Goal: Information Seeking & Learning: Learn about a topic

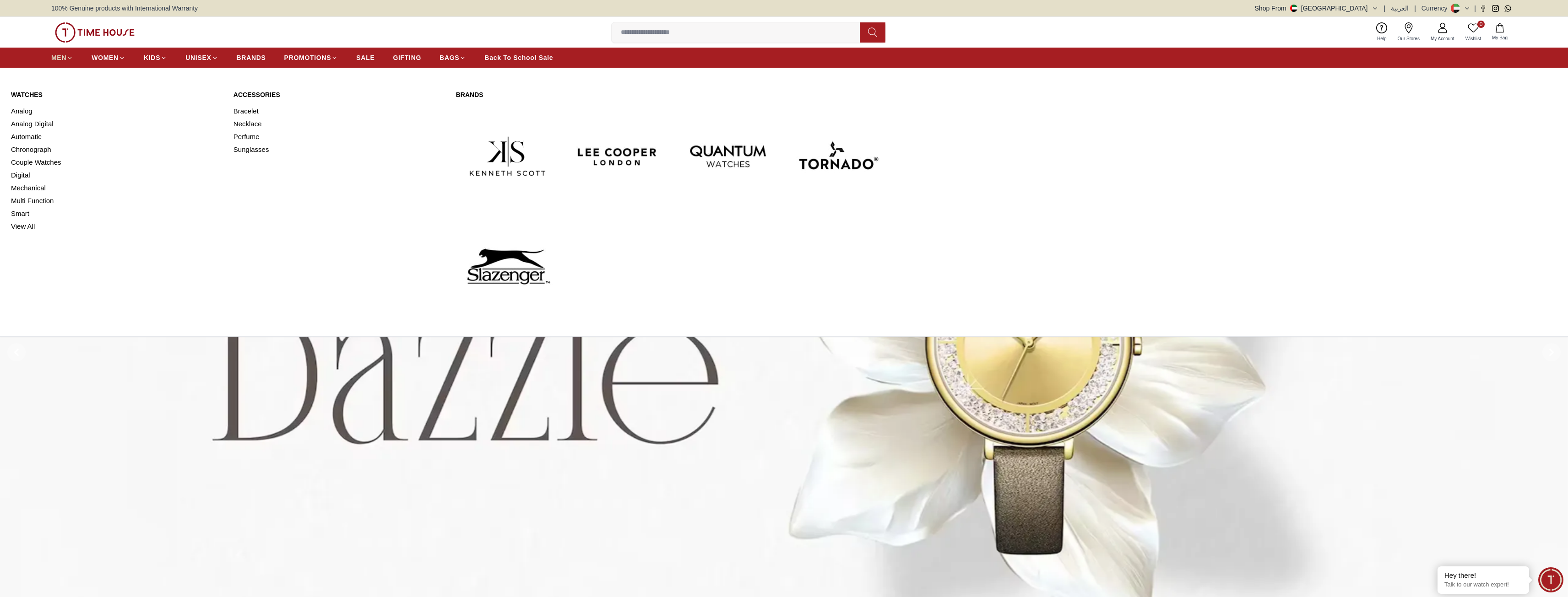
click at [63, 58] on span "MEN" at bounding box center [59, 57] width 15 height 9
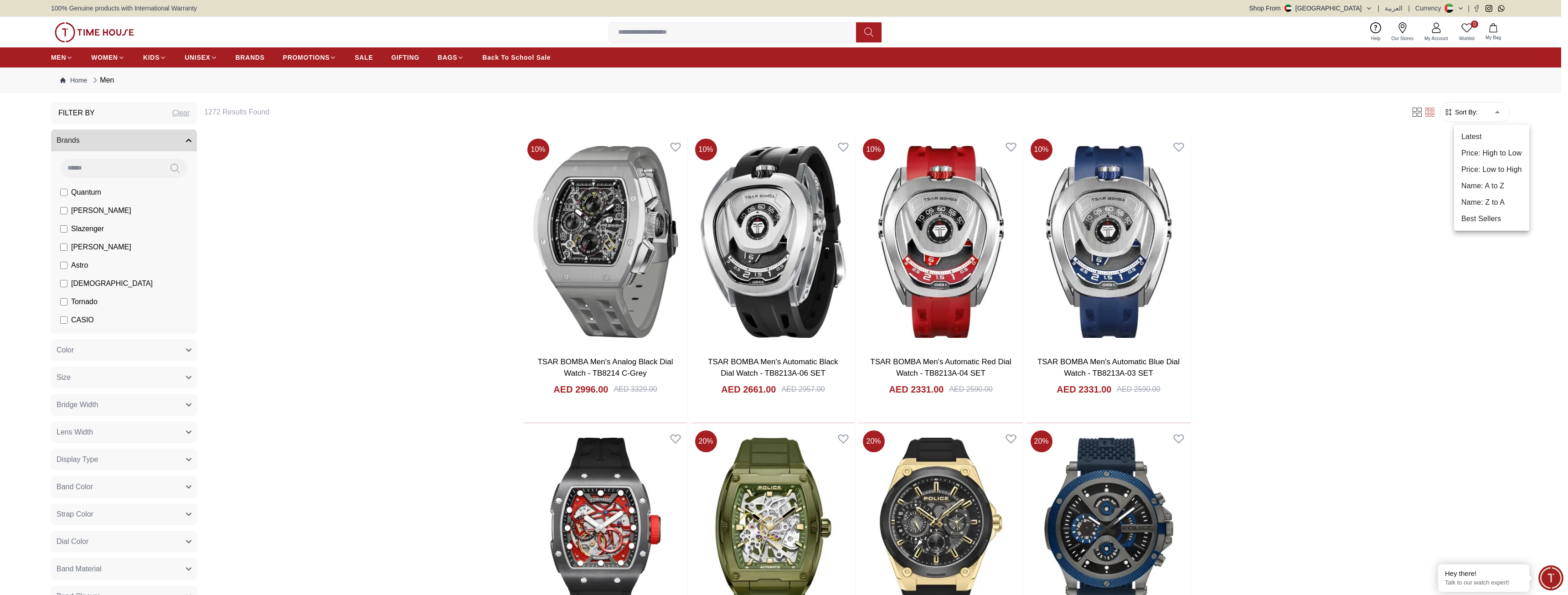
click at [1499, 166] on li "Price: Low to High" at bounding box center [1492, 169] width 75 height 16
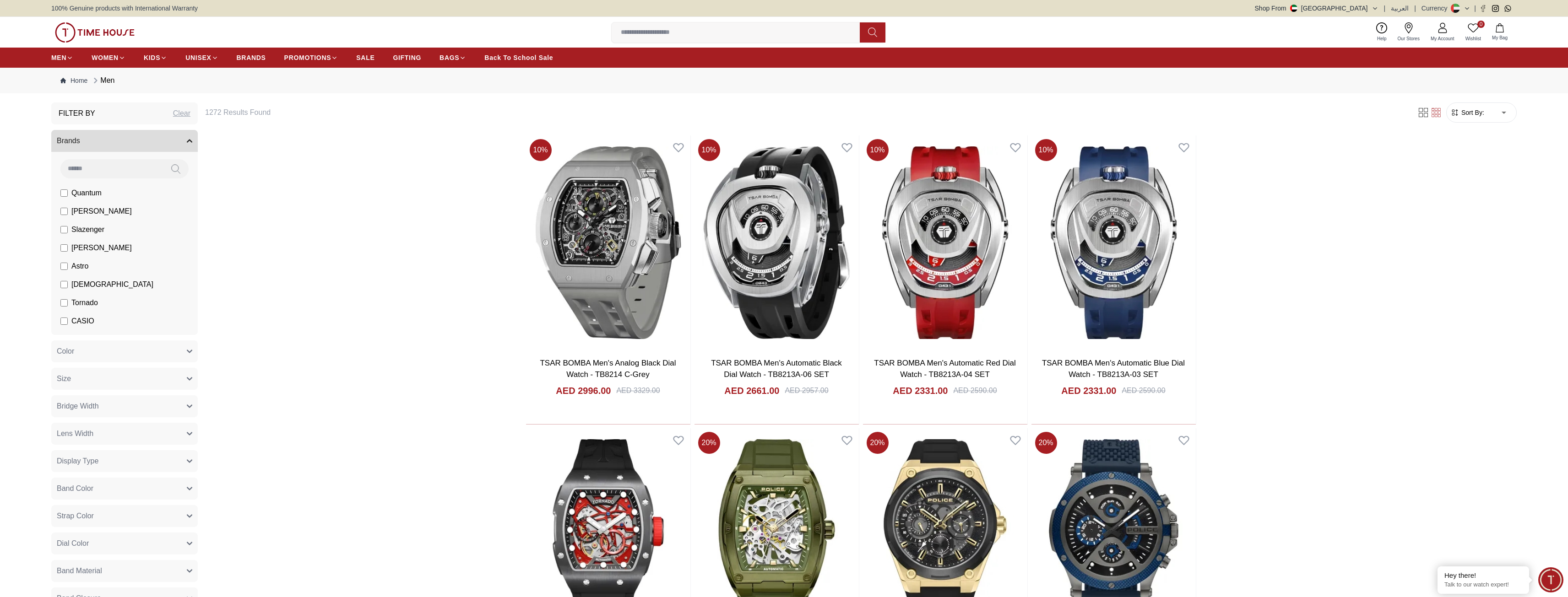
type input "*"
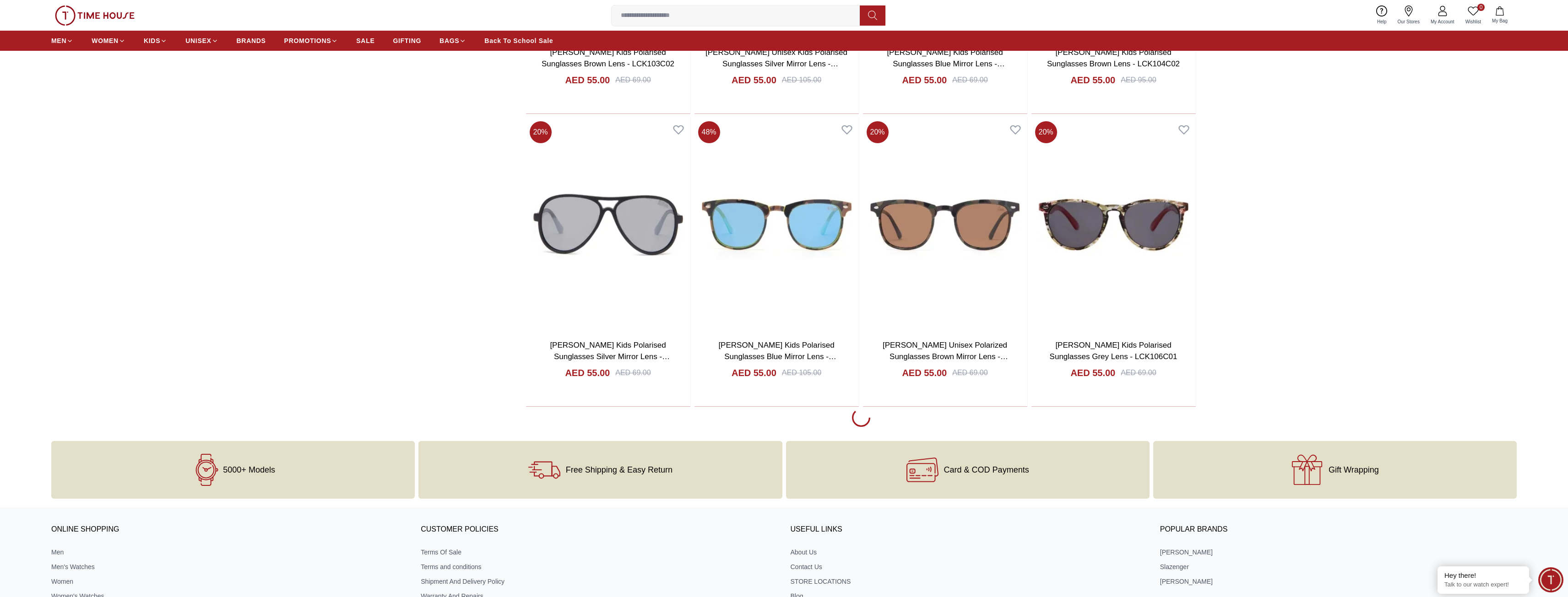
scroll to position [1190, 0]
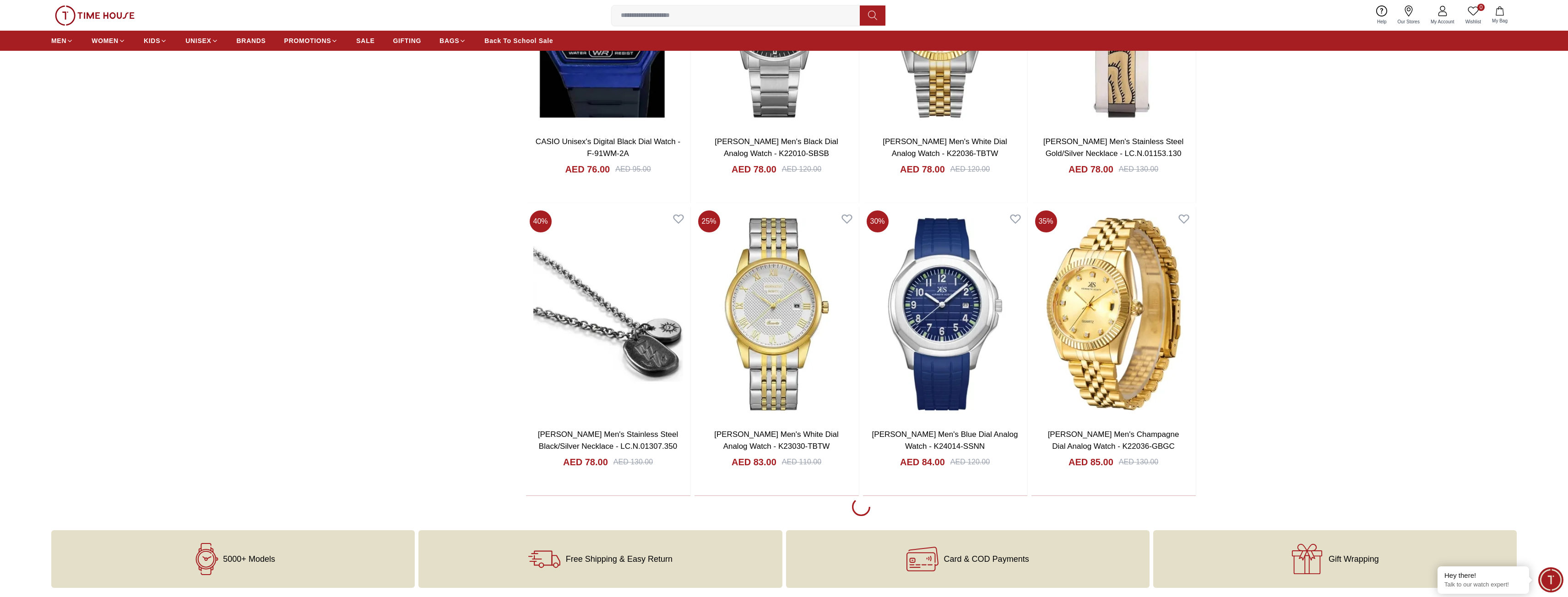
scroll to position [4299, 0]
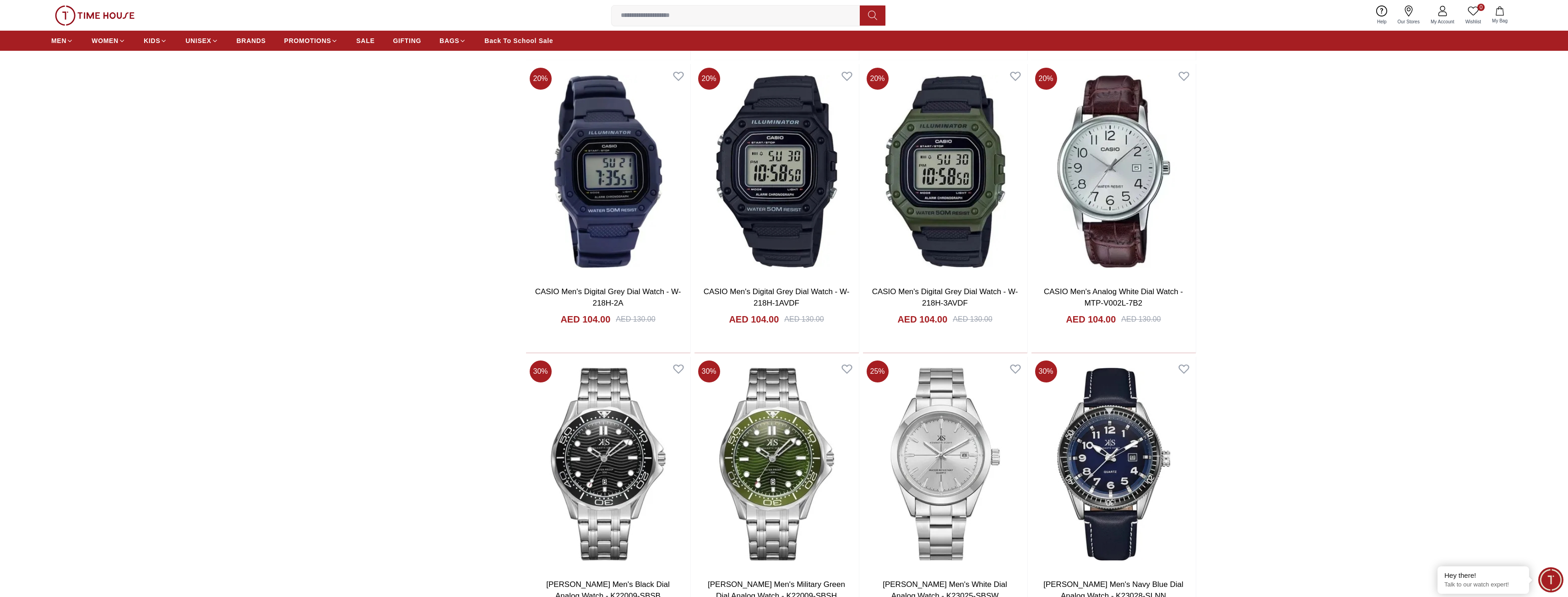
scroll to position [7136, 0]
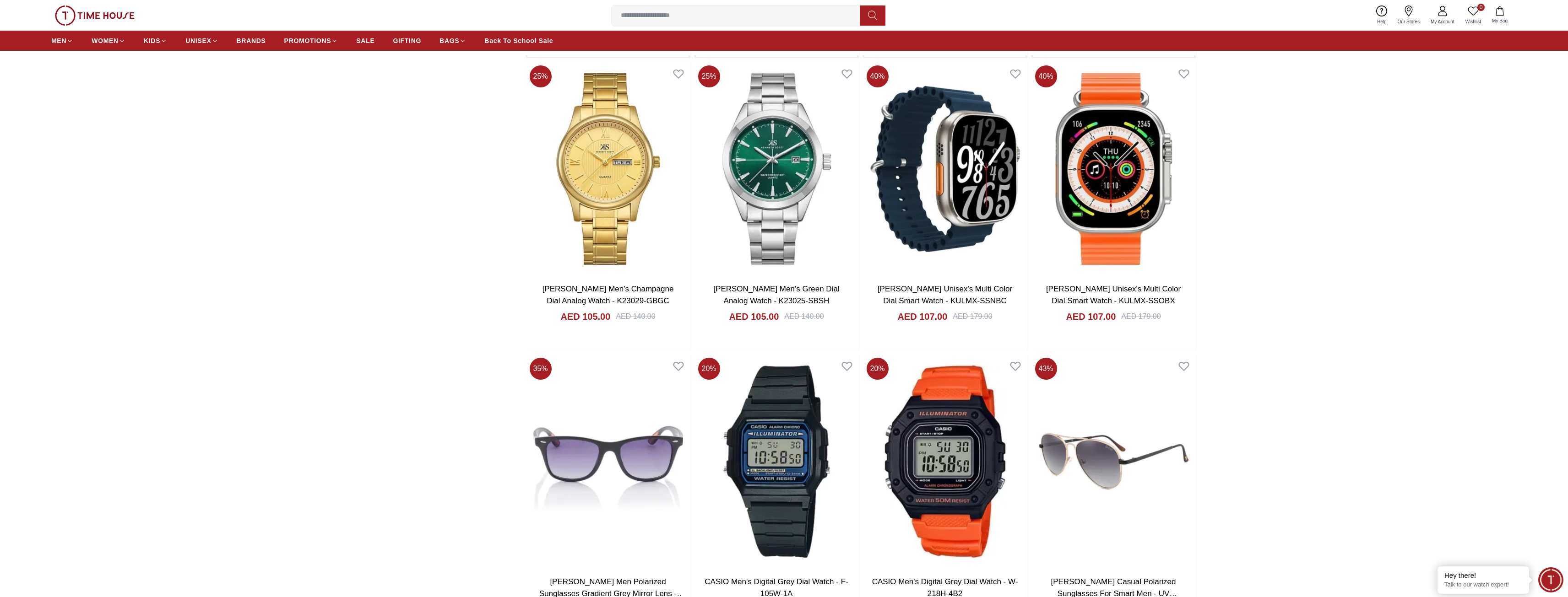
scroll to position [7410, 0]
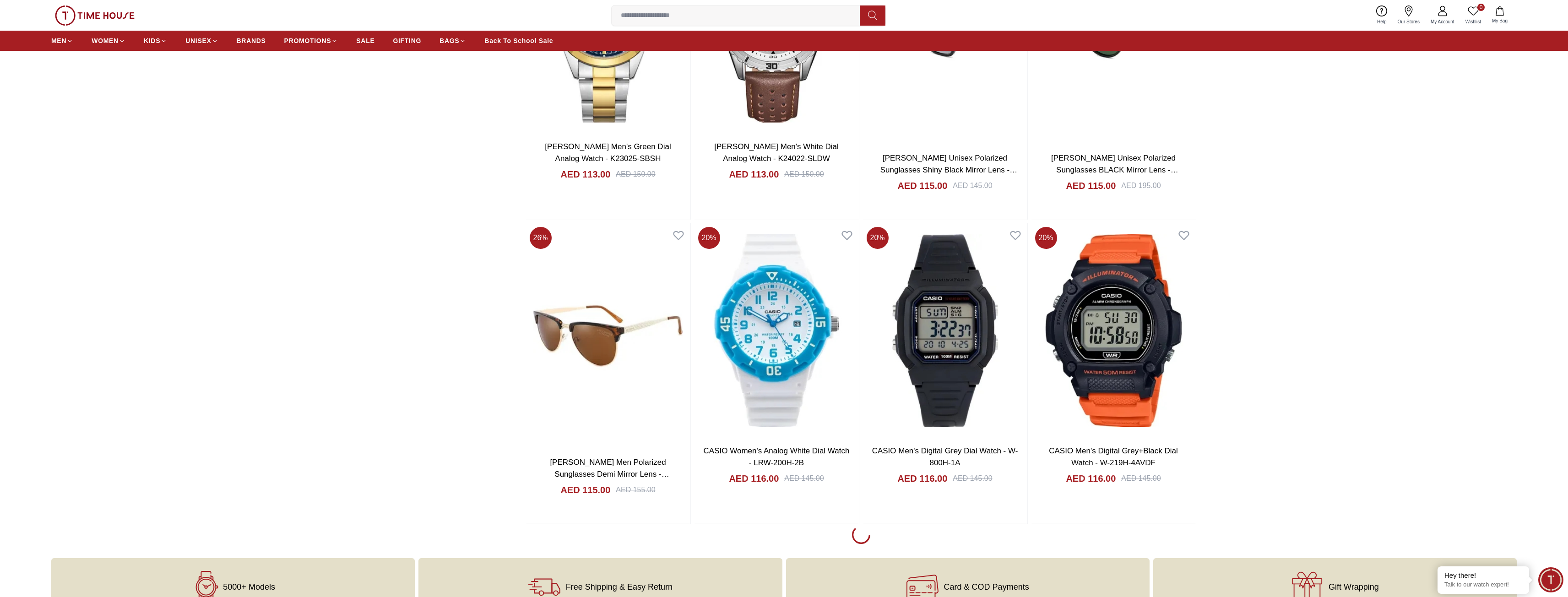
scroll to position [9973, 0]
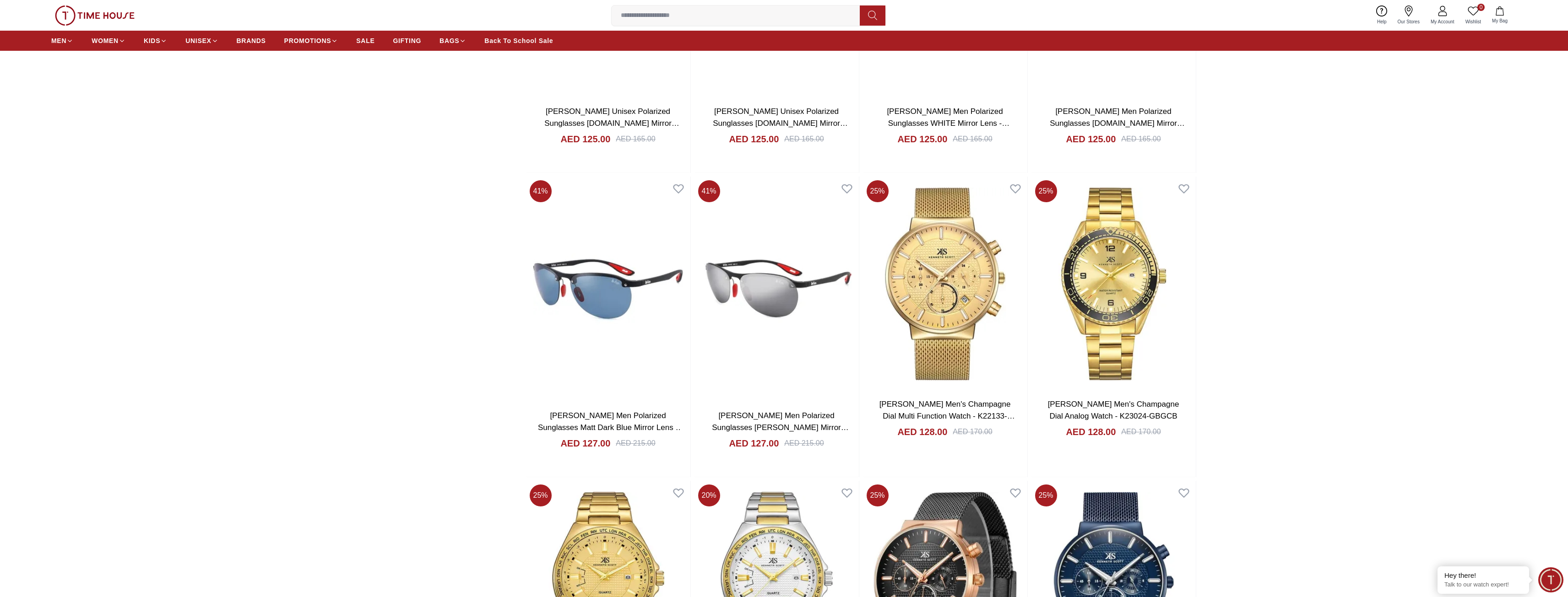
scroll to position [12947, 0]
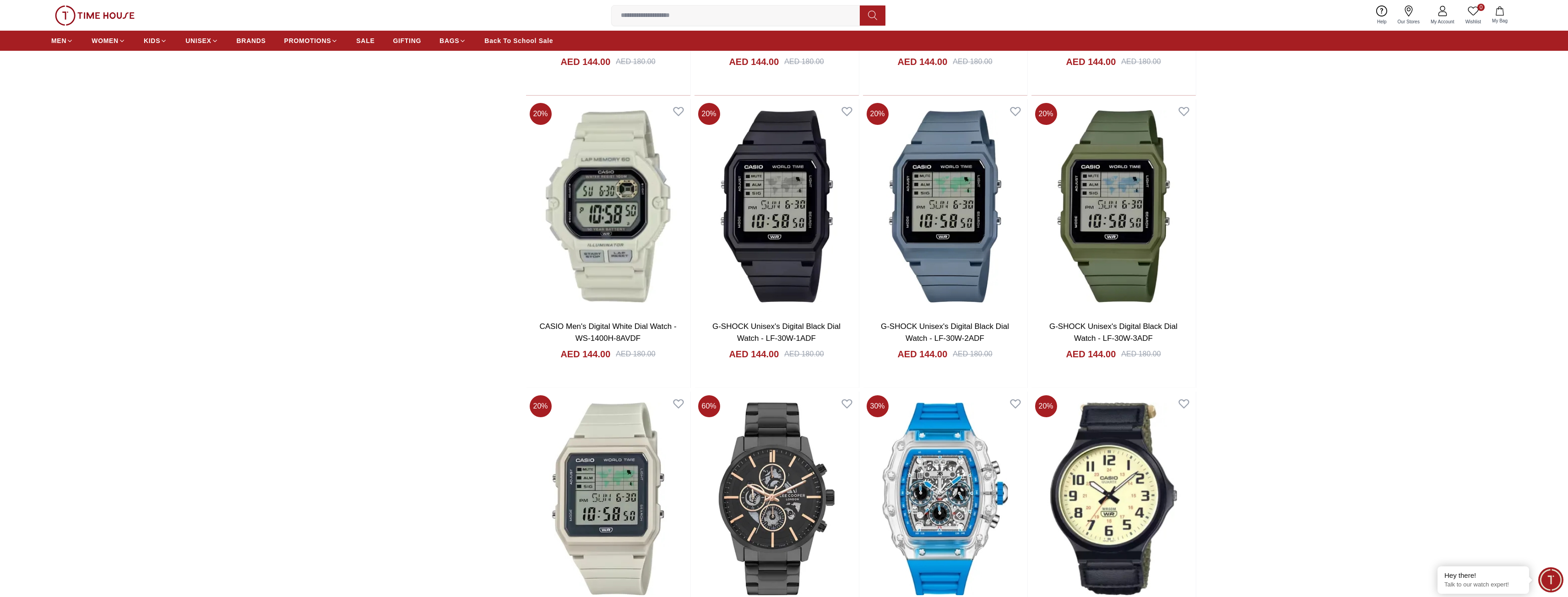
scroll to position [17462, 0]
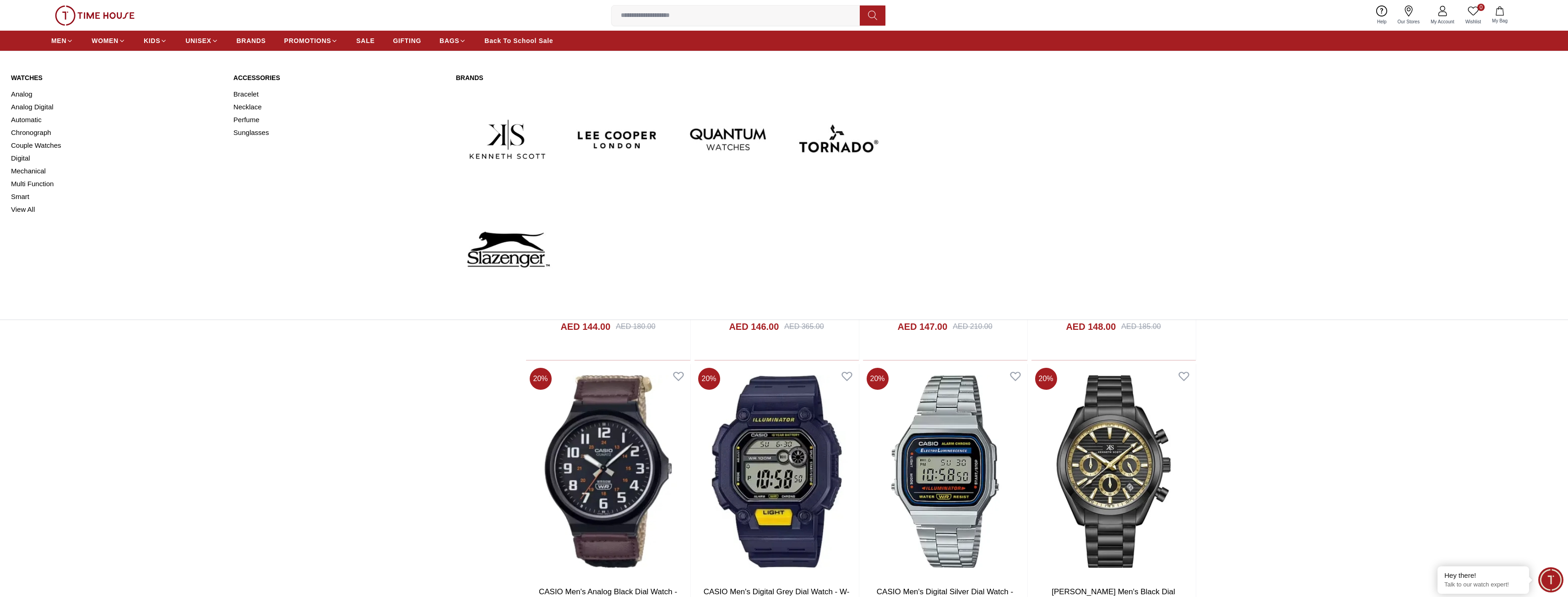
click at [33, 73] on div "Watches Analog Analog Digital Automatic Chronograph Couple Watches Digital Mech…" at bounding box center [784, 187] width 1568 height 265
click at [34, 76] on link "Watches" at bounding box center [117, 78] width 212 height 9
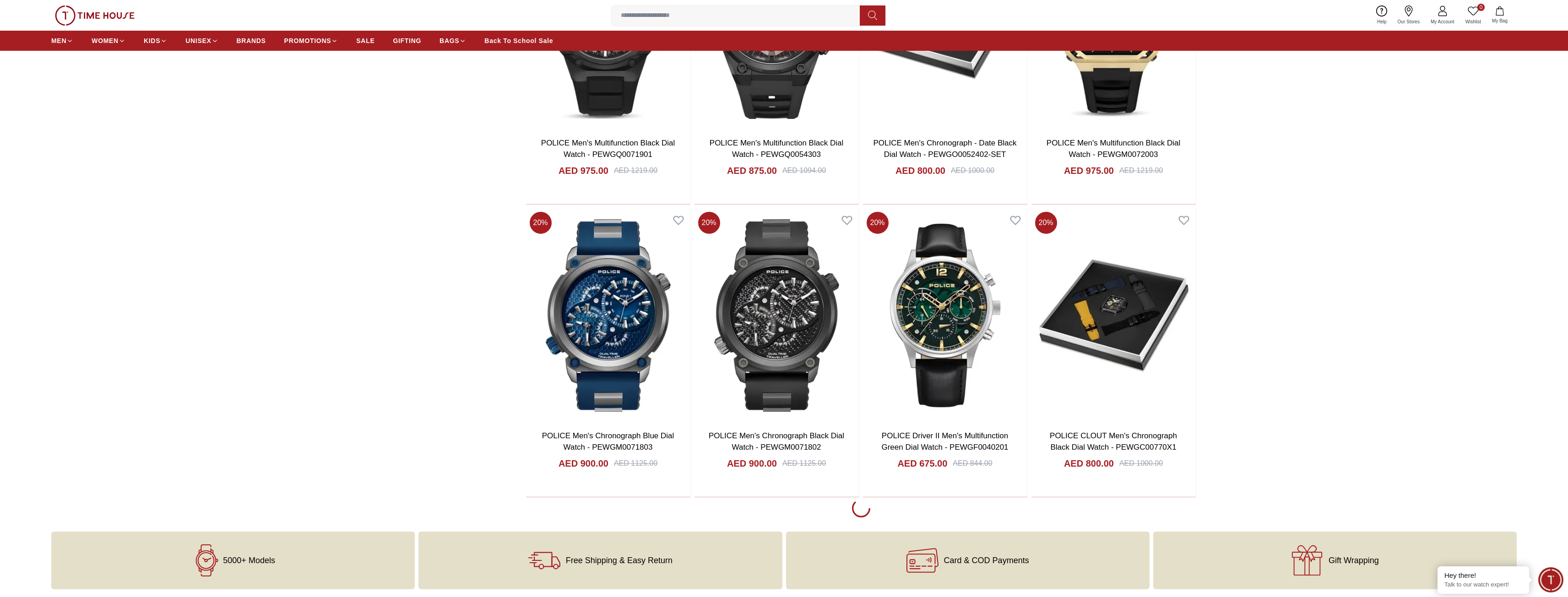
scroll to position [1372, 0]
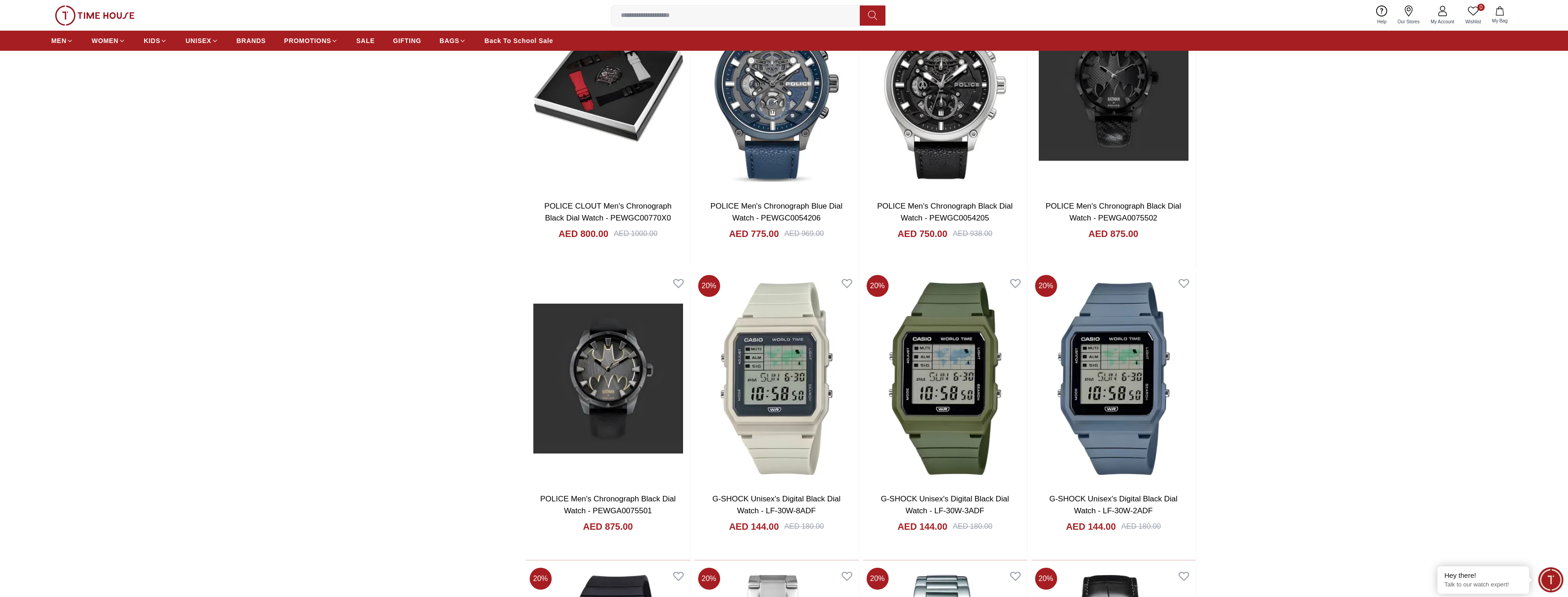
scroll to position [1692, 0]
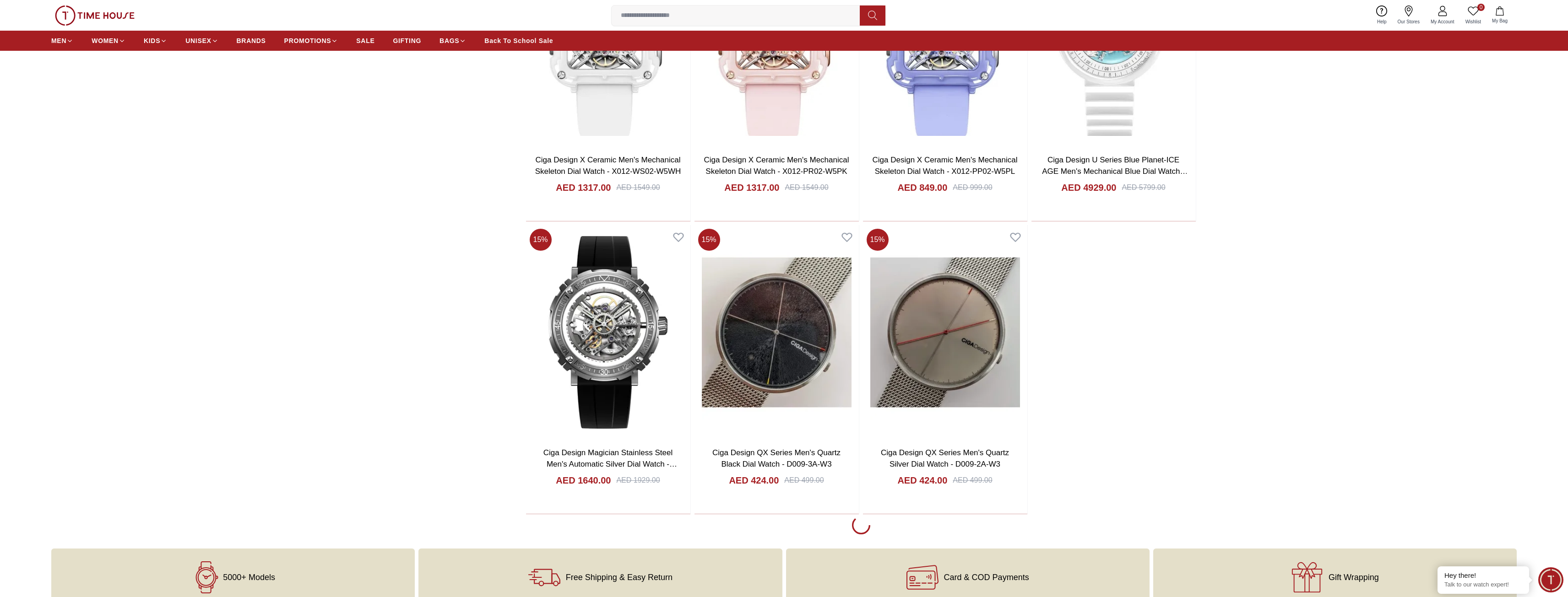
scroll to position [4071, 0]
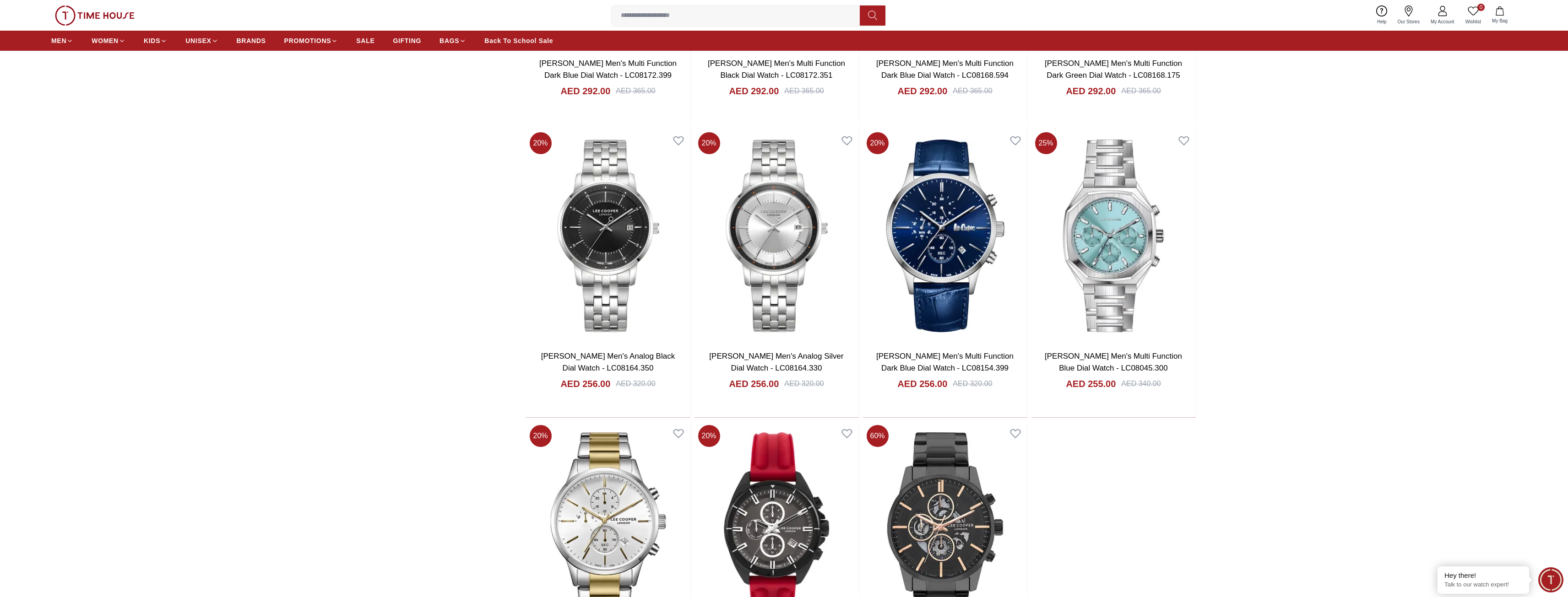
scroll to position [6725, 0]
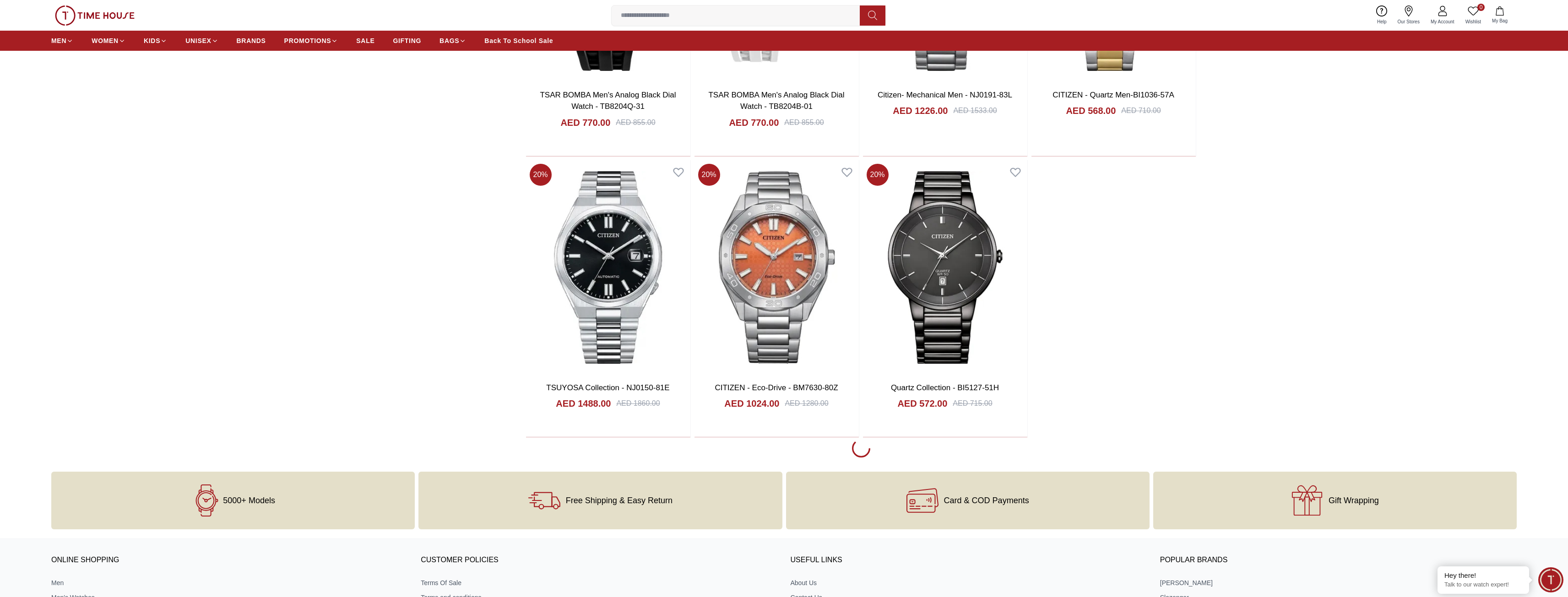
scroll to position [8464, 0]
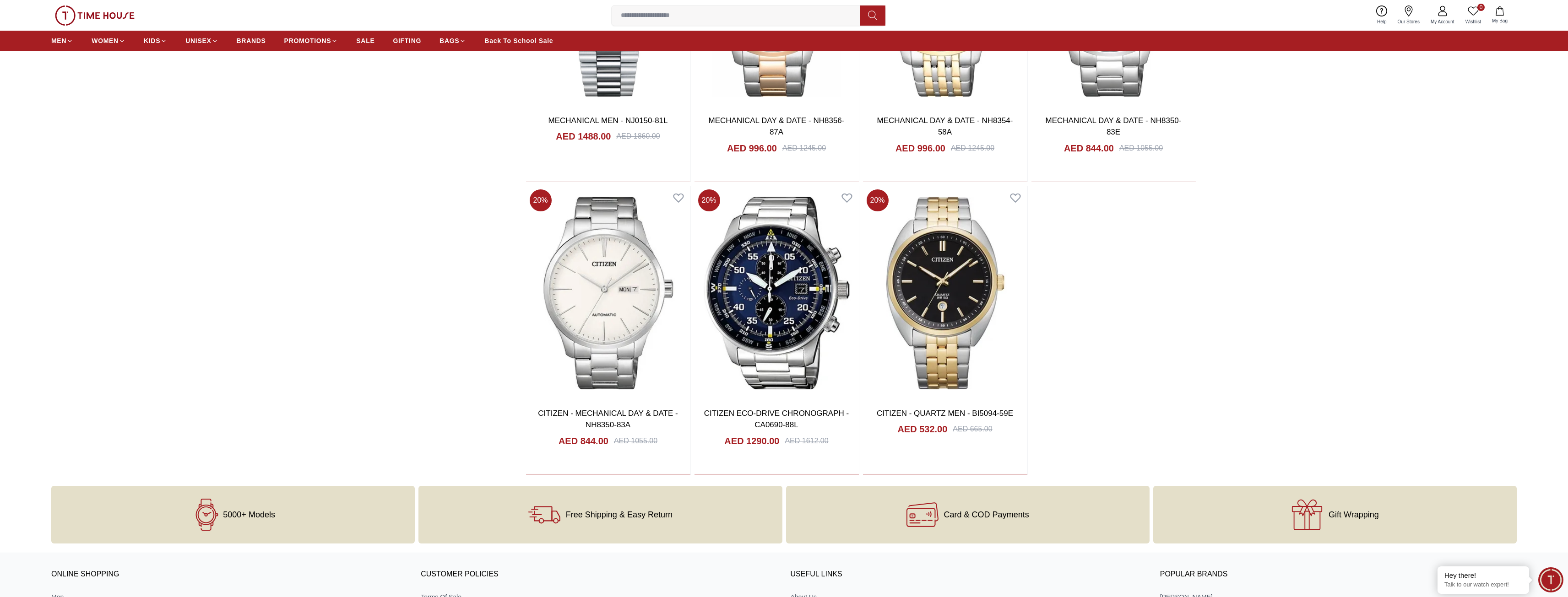
scroll to position [11254, 0]
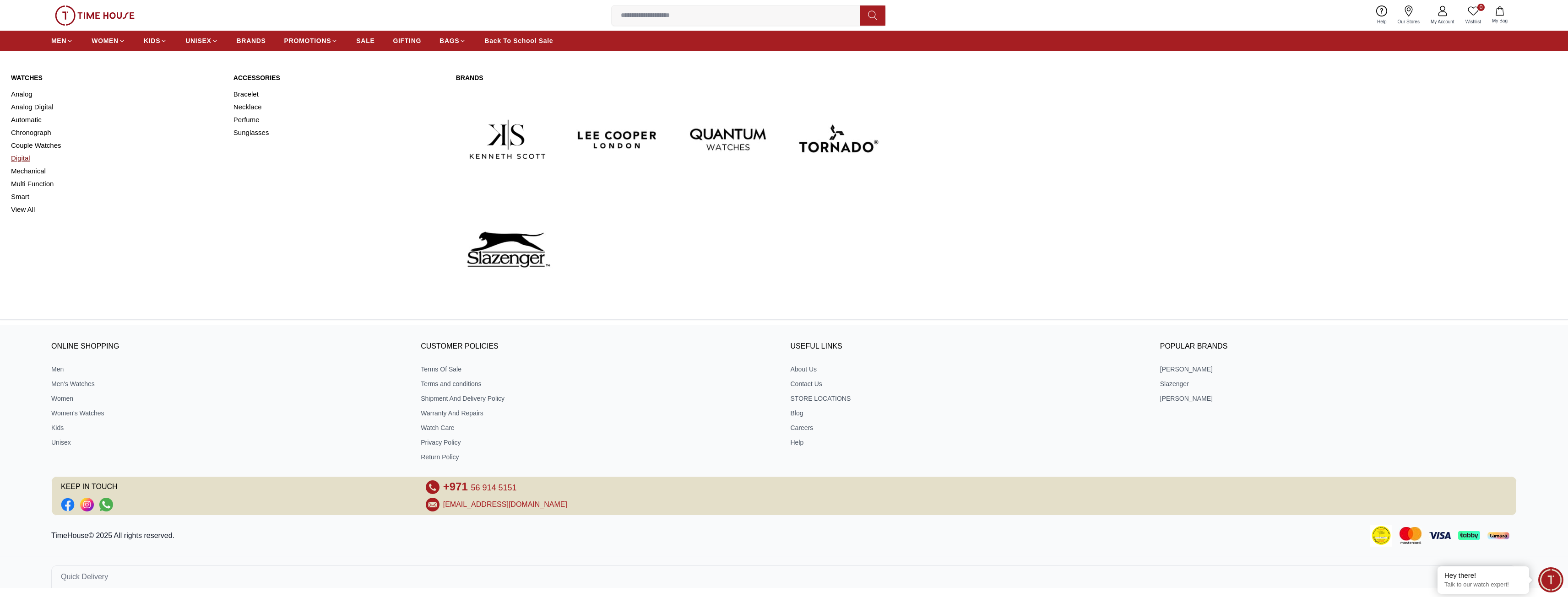
click at [31, 159] on link "Digital" at bounding box center [117, 158] width 212 height 13
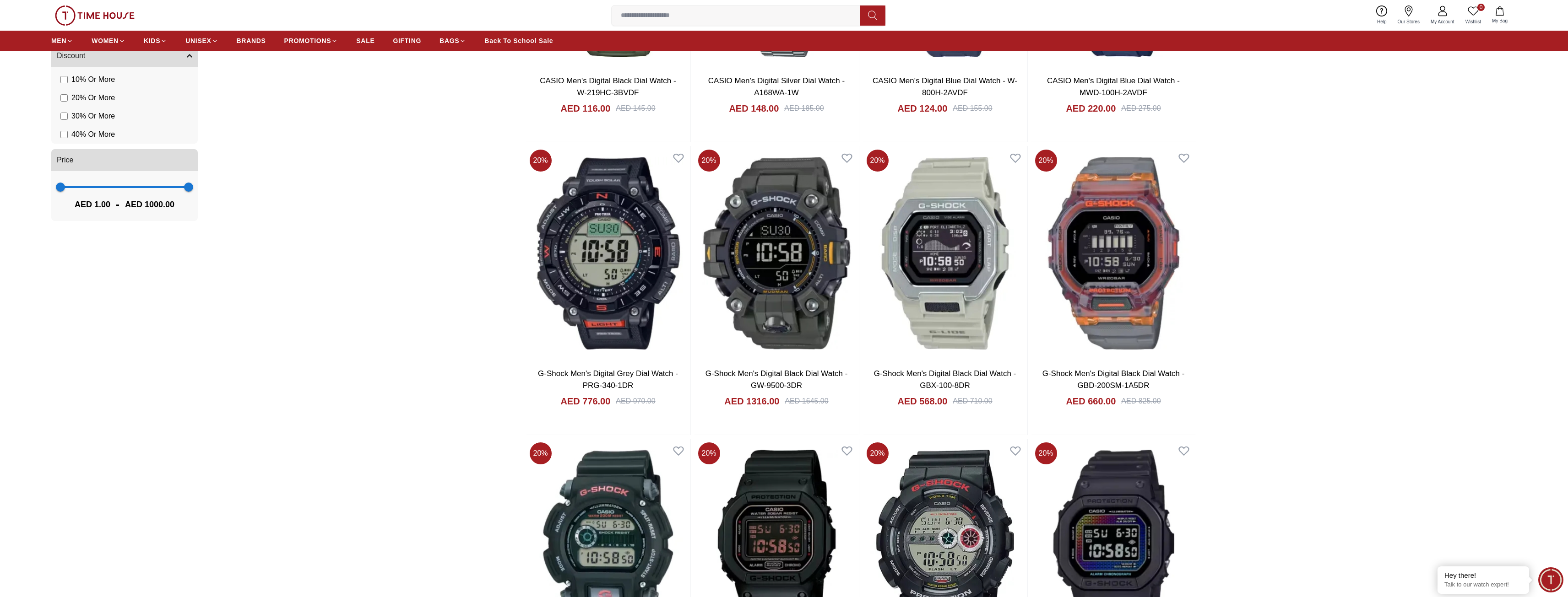
scroll to position [549, 0]
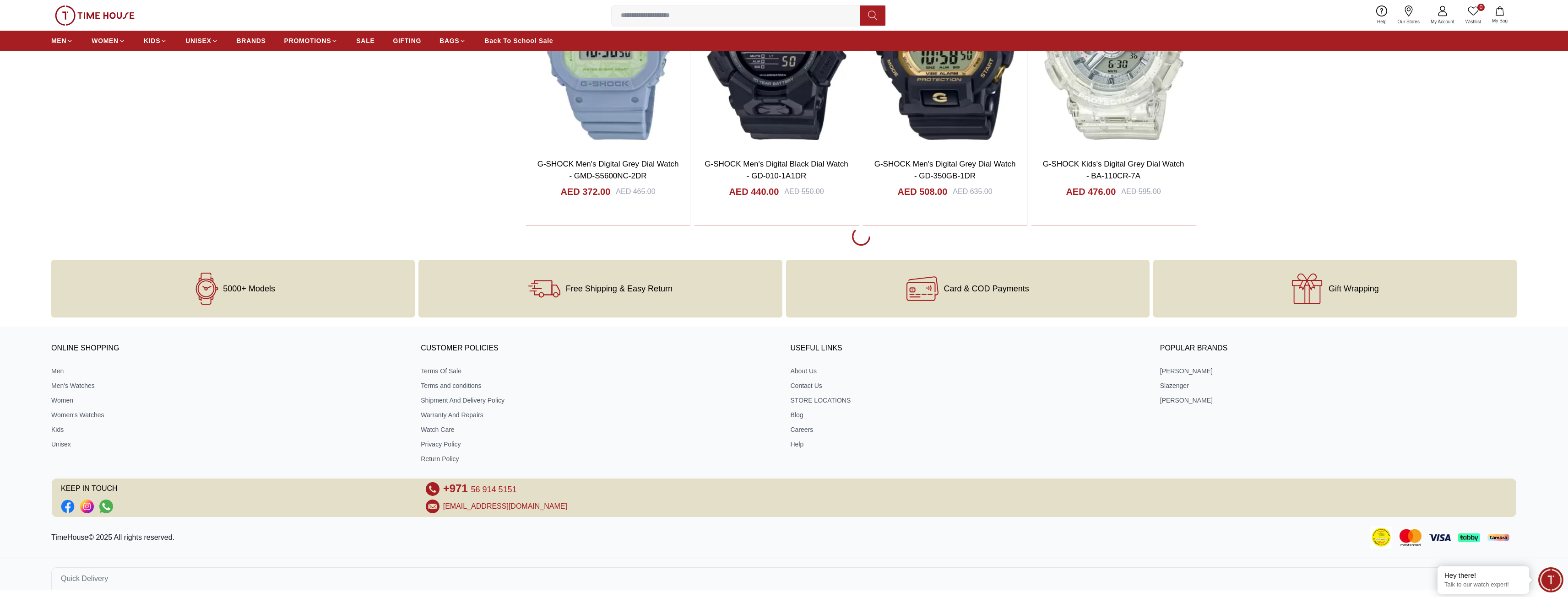
scroll to position [4299, 0]
